Goal: Navigation & Orientation: Understand site structure

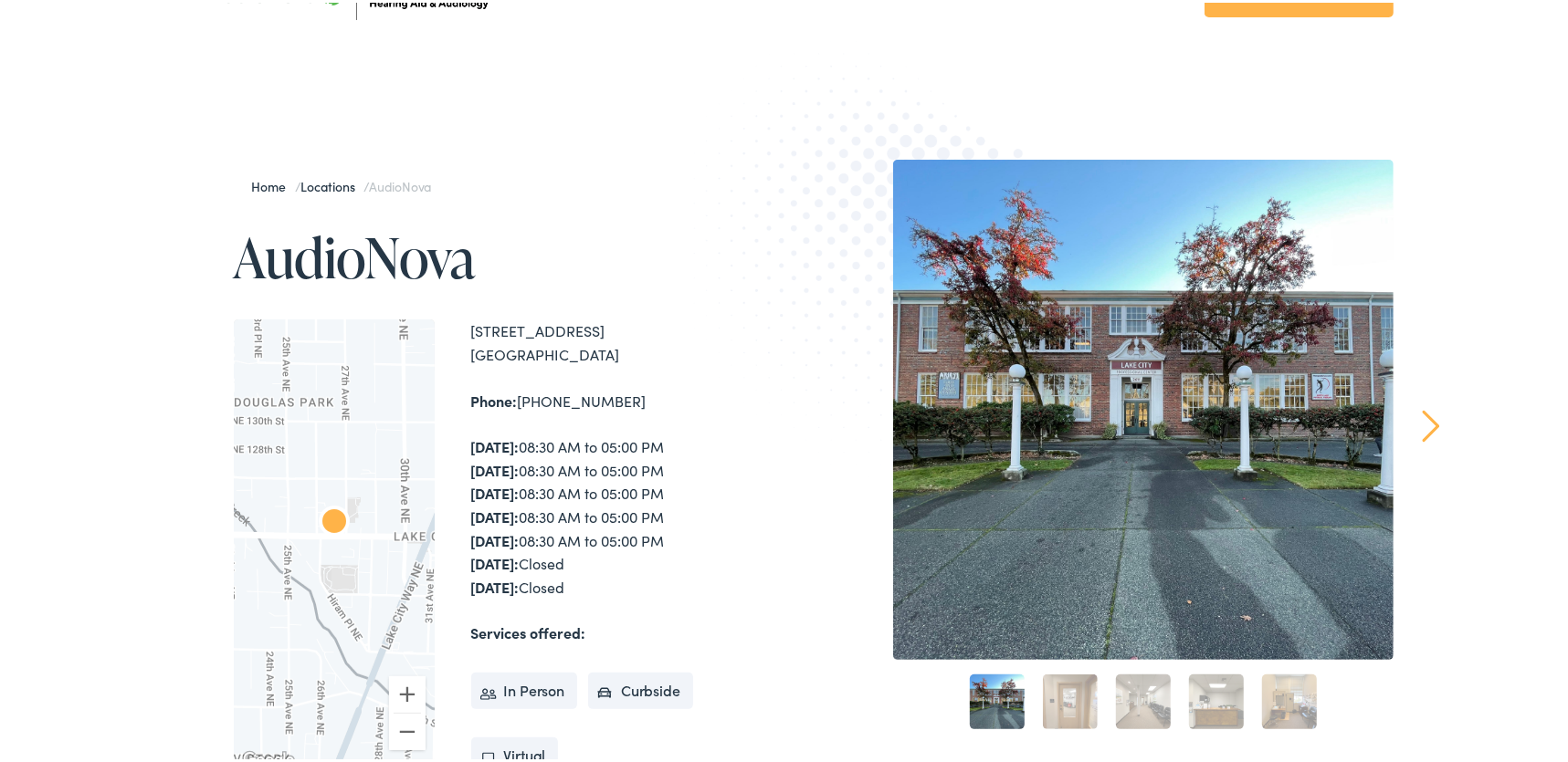
scroll to position [82, 0]
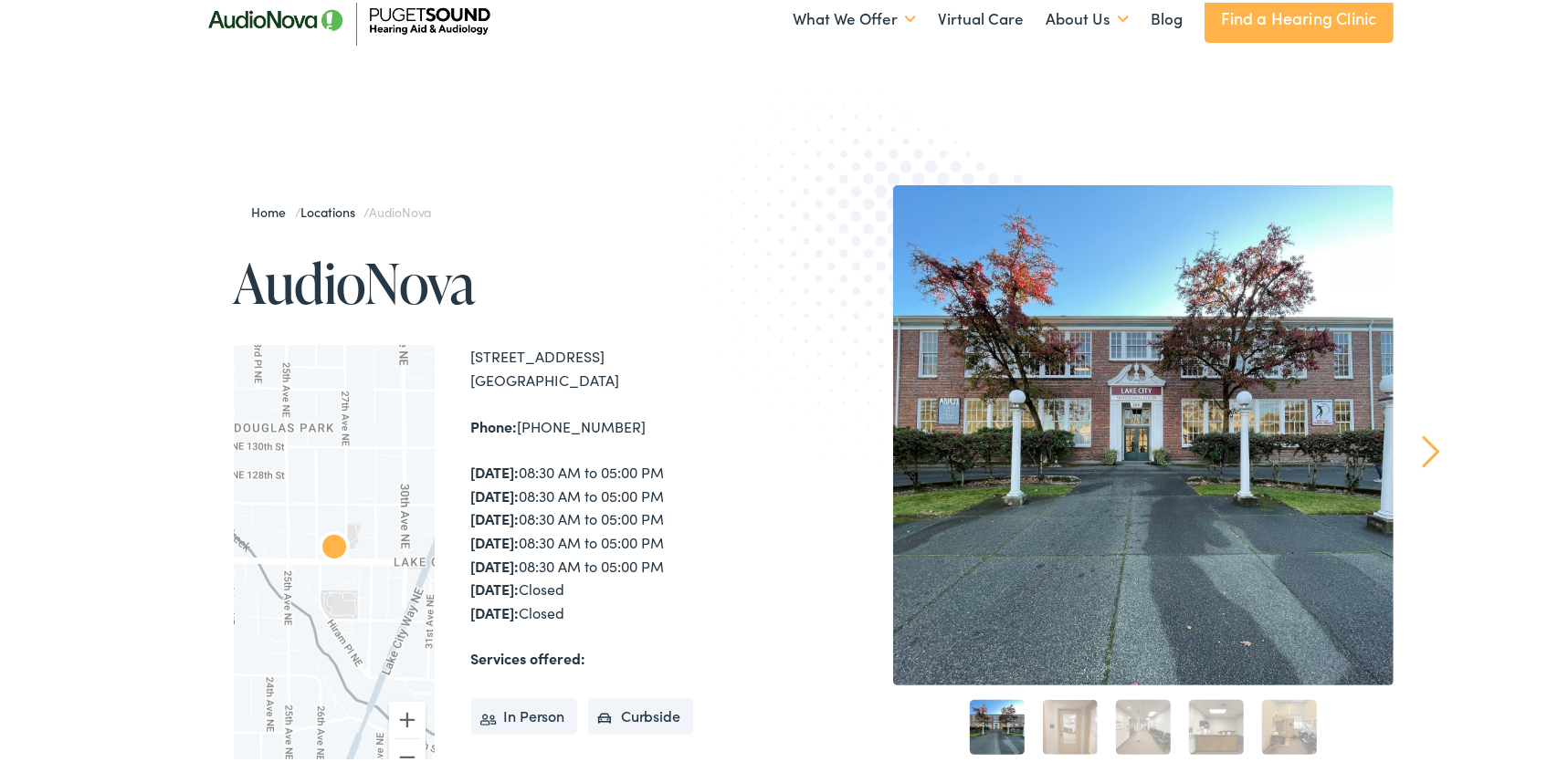
click at [1076, 730] on link "2" at bounding box center [1070, 724] width 55 height 55
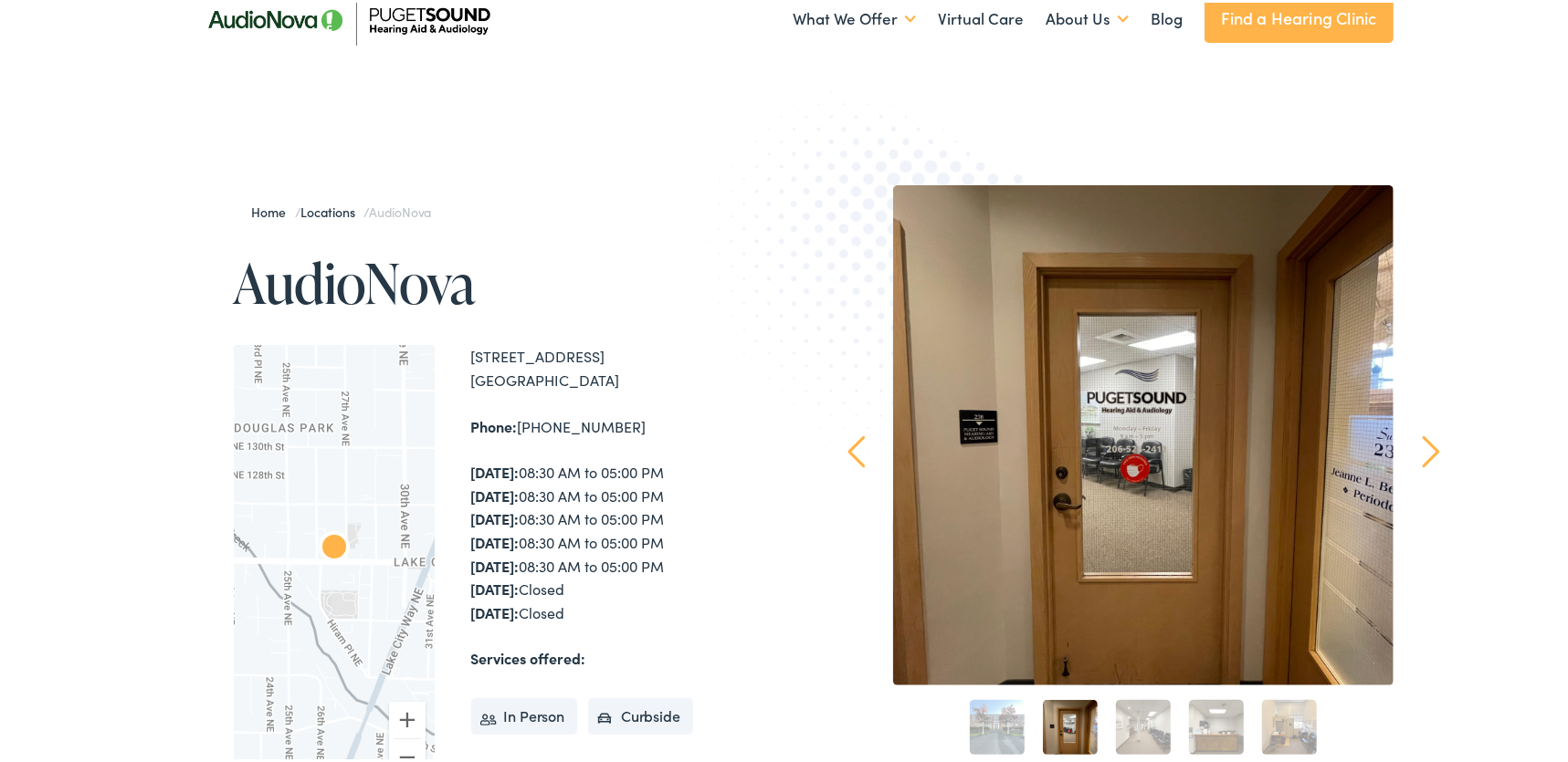
click at [1131, 715] on link "3" at bounding box center [1143, 724] width 55 height 55
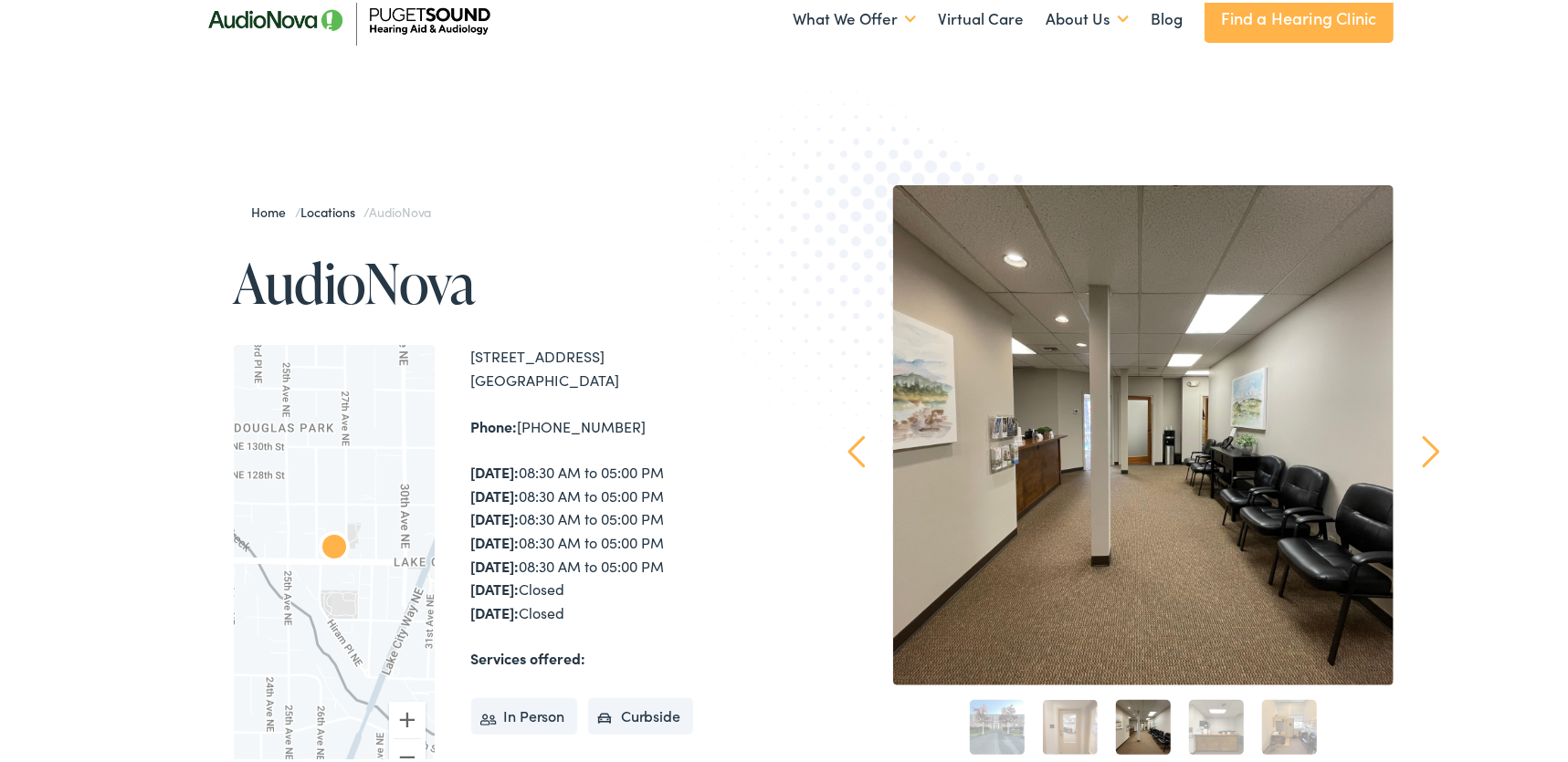
click at [1155, 721] on link "3" at bounding box center [1143, 724] width 55 height 55
click at [1213, 724] on link "4" at bounding box center [1216, 724] width 55 height 55
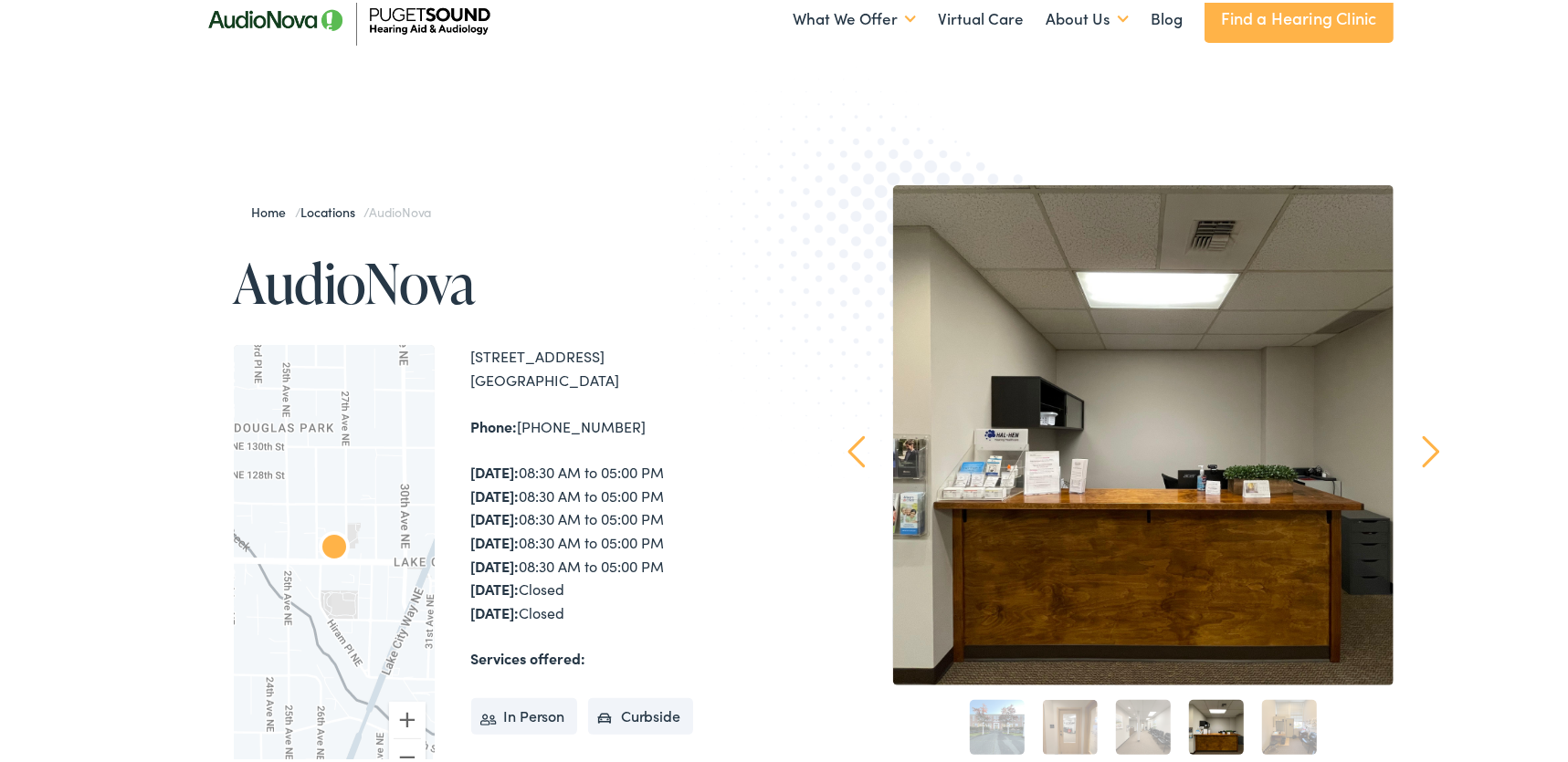
click at [1263, 720] on link "5" at bounding box center [1290, 724] width 55 height 55
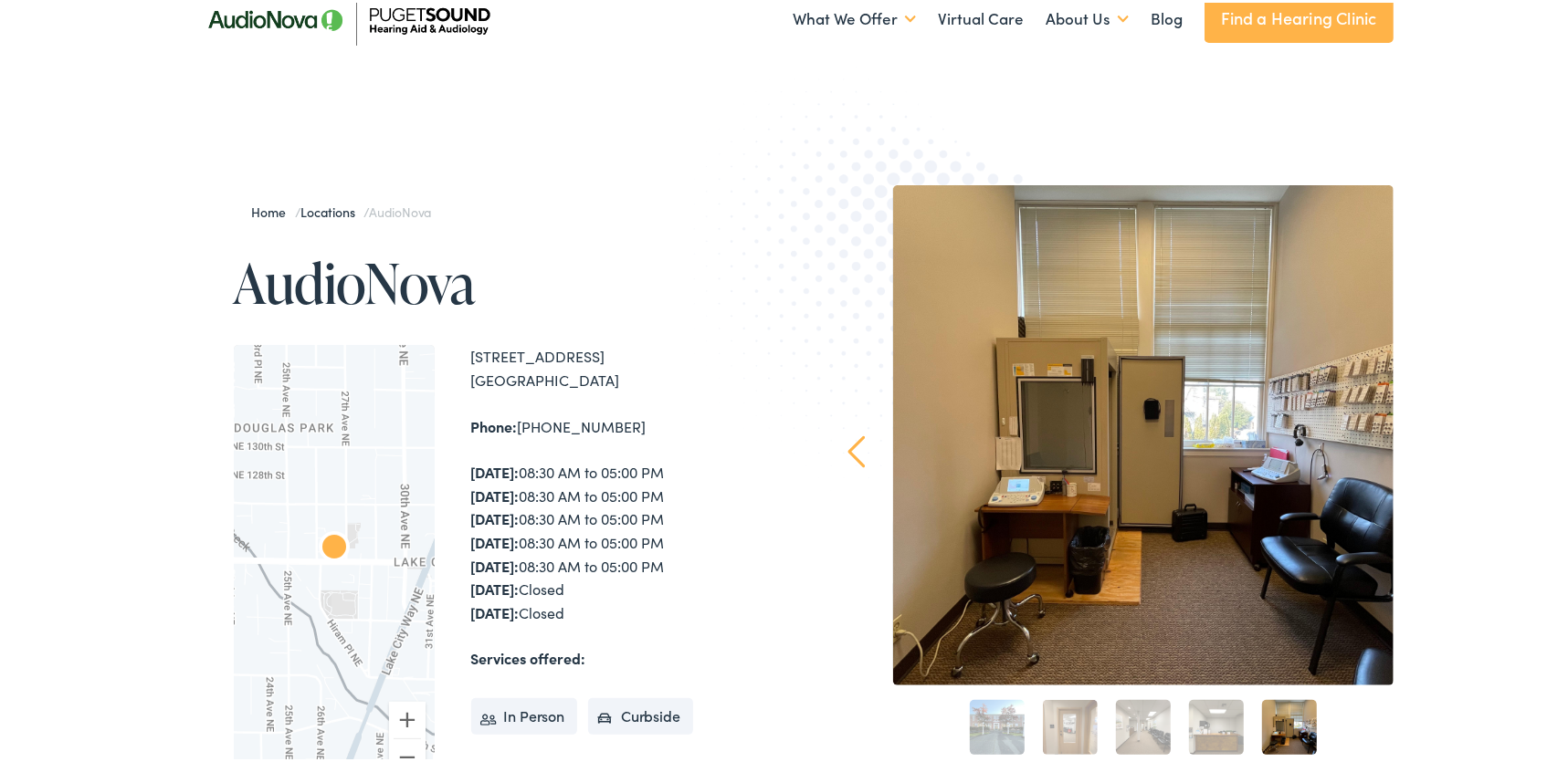
click at [1271, 714] on link "5" at bounding box center [1290, 724] width 55 height 55
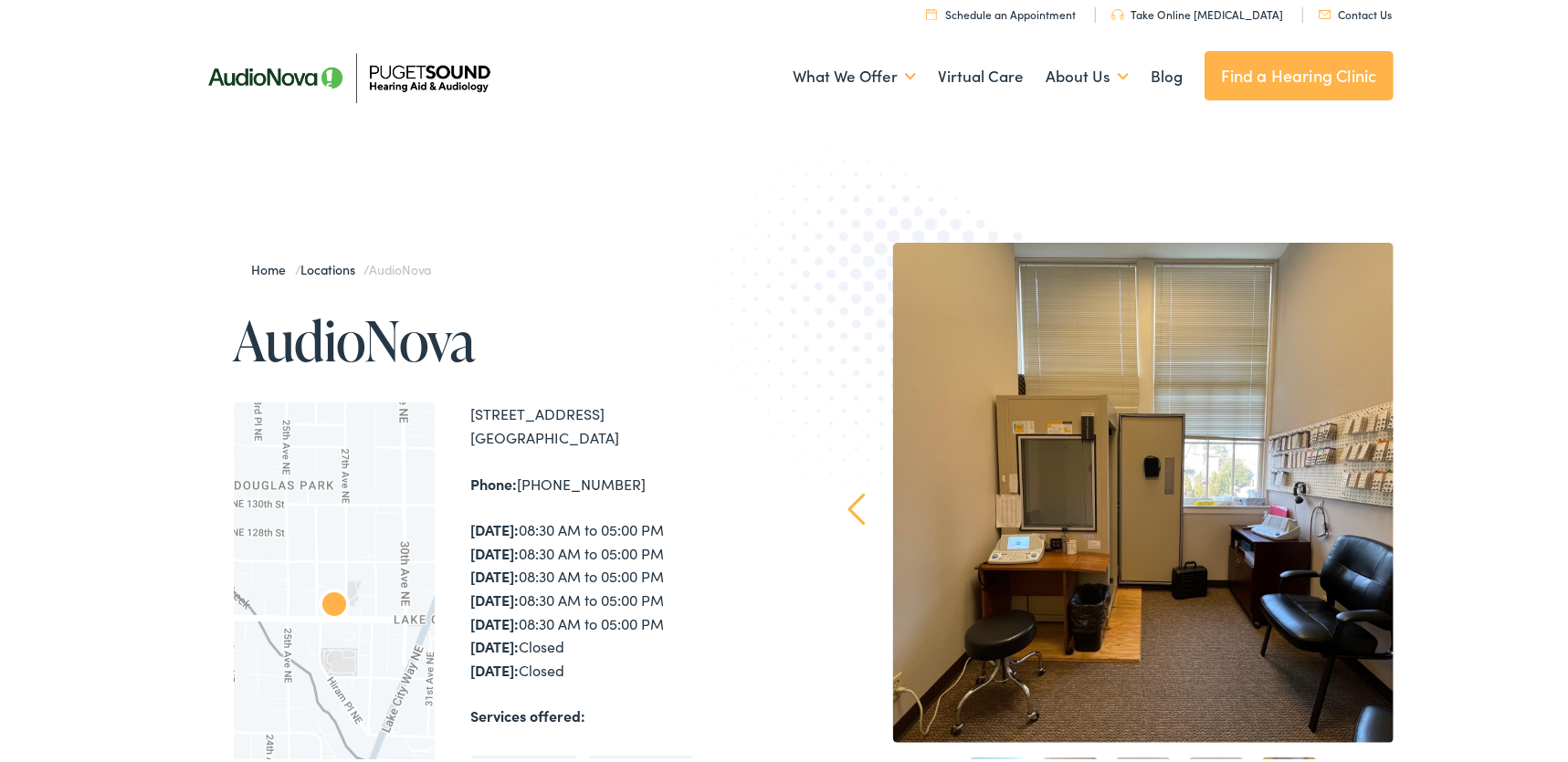
scroll to position [0, 0]
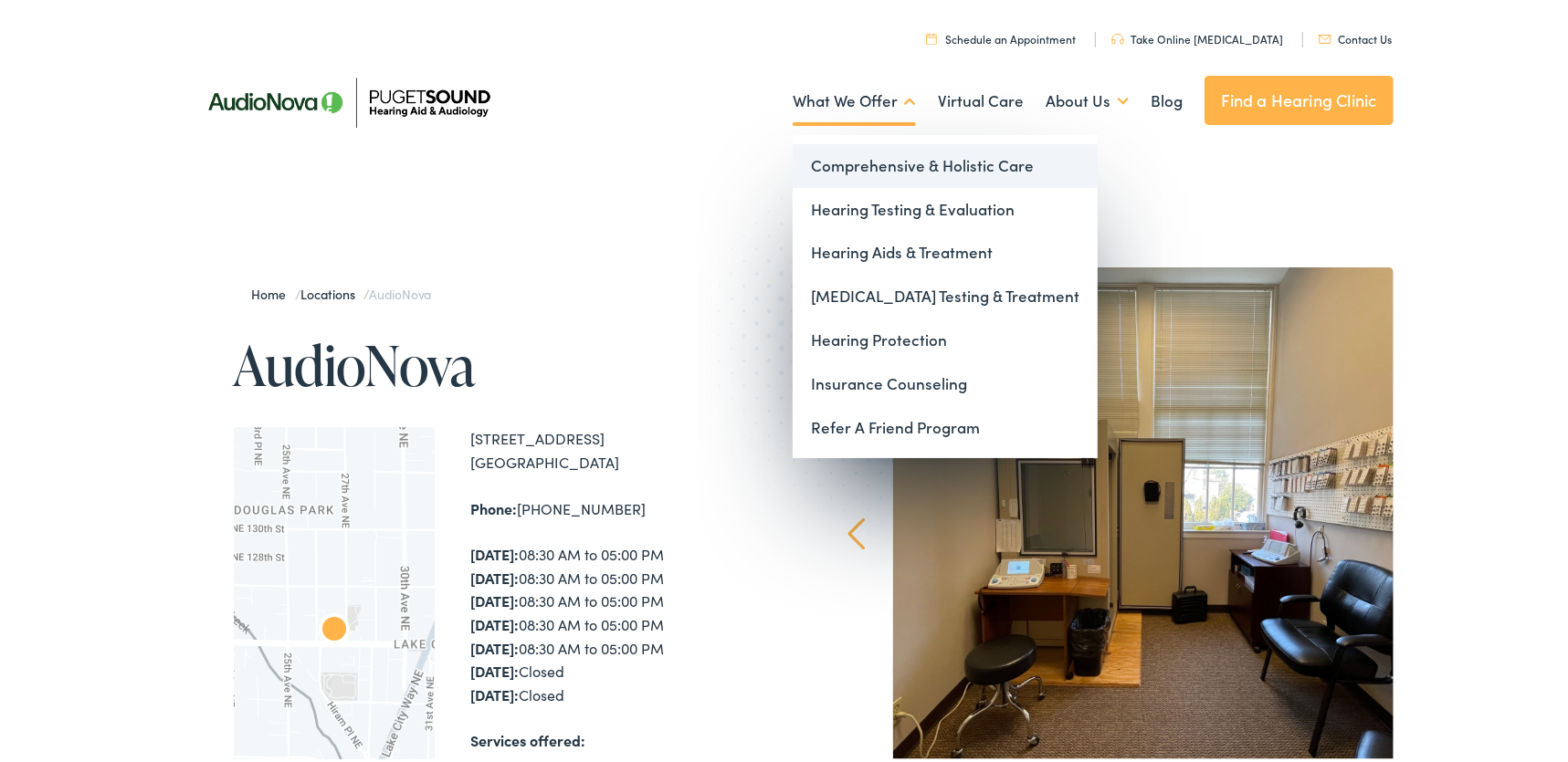
click at [895, 161] on link "Comprehensive & Holistic Care" at bounding box center [946, 163] width 305 height 43
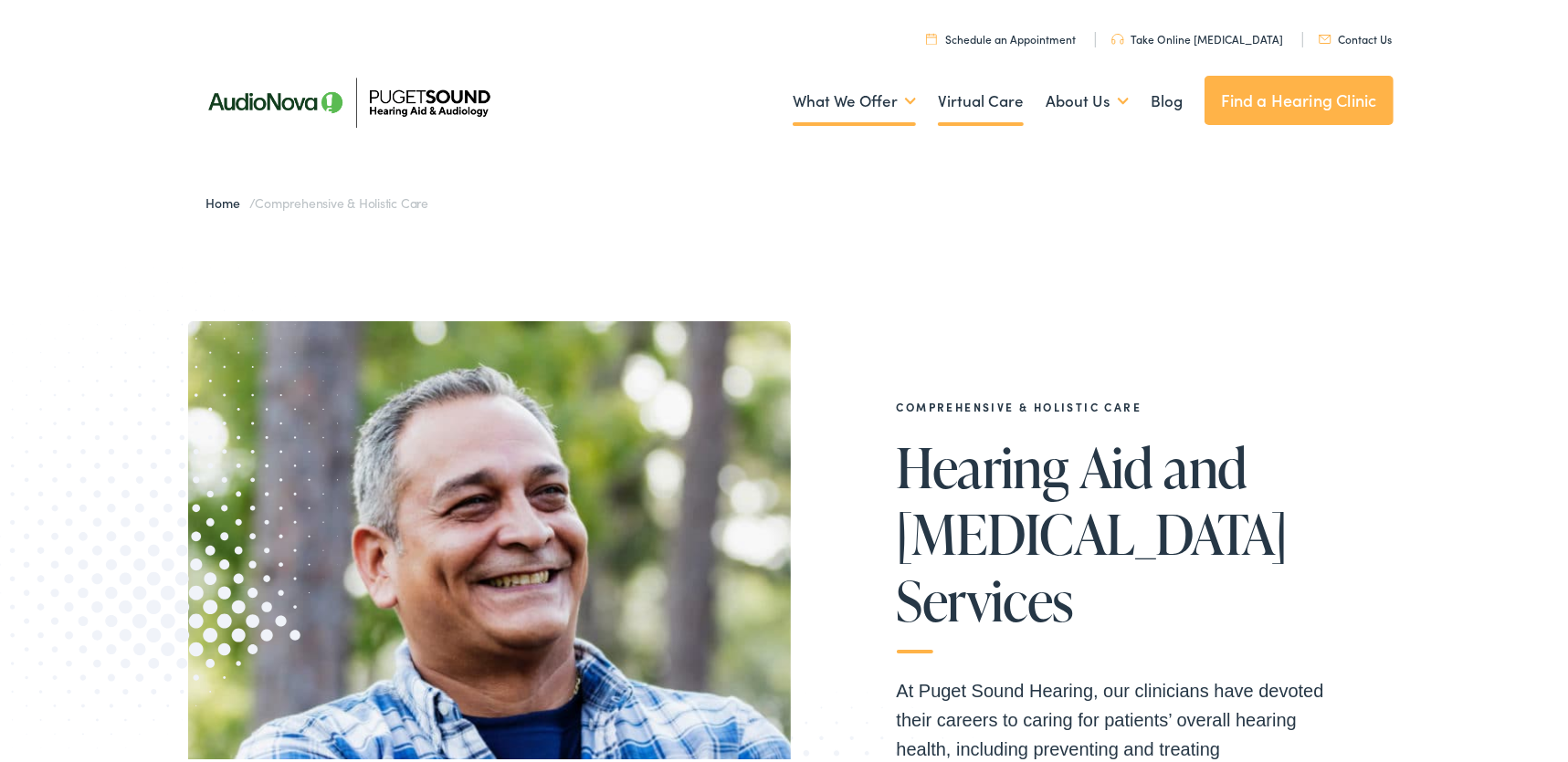
click at [987, 99] on link "Virtual Care" at bounding box center [981, 99] width 86 height 68
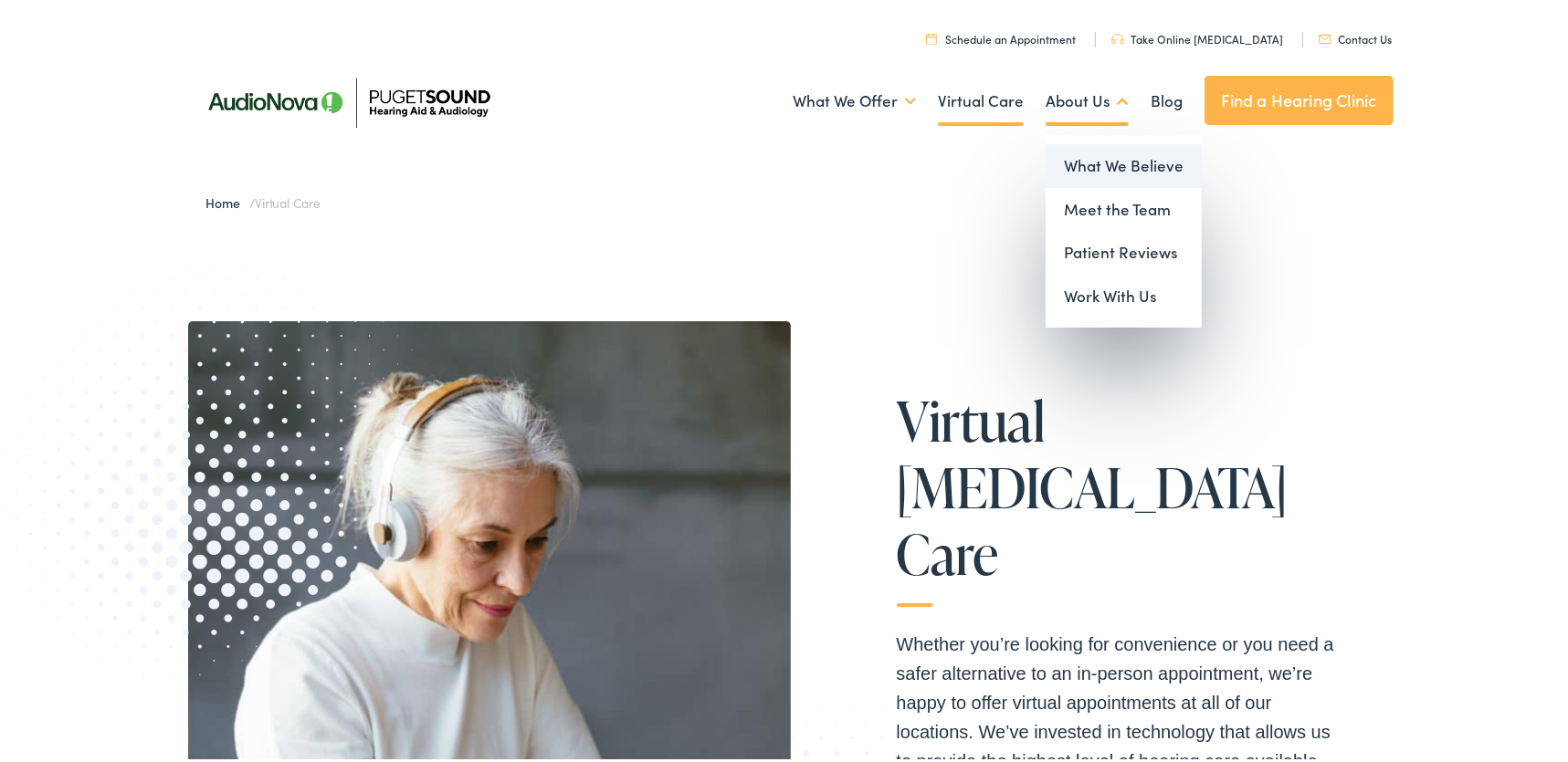
click at [1092, 164] on link "What We Believe" at bounding box center [1124, 163] width 157 height 43
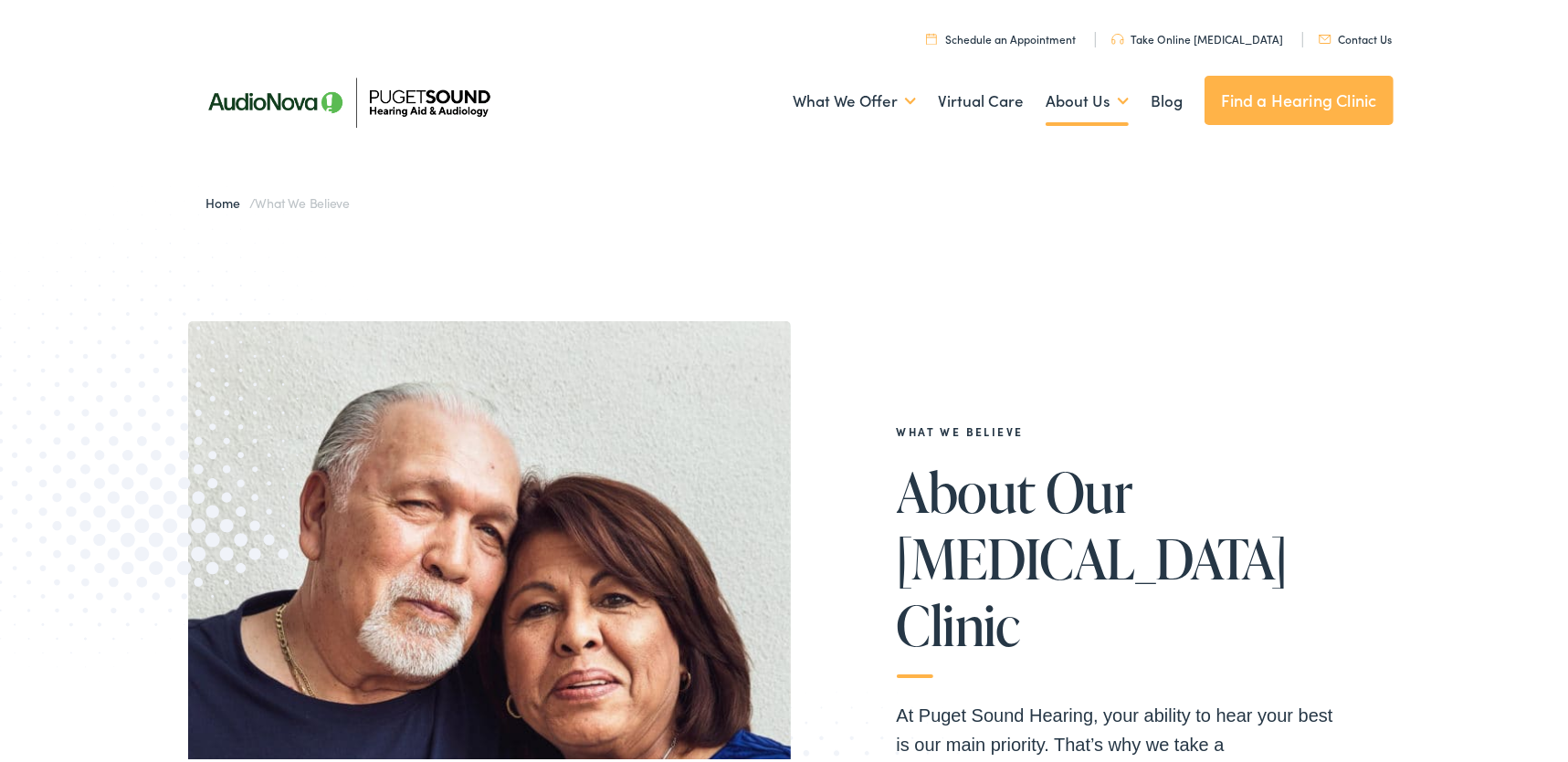
click at [390, 103] on img at bounding box center [348, 99] width 320 height 113
